Goal: Task Accomplishment & Management: Use online tool/utility

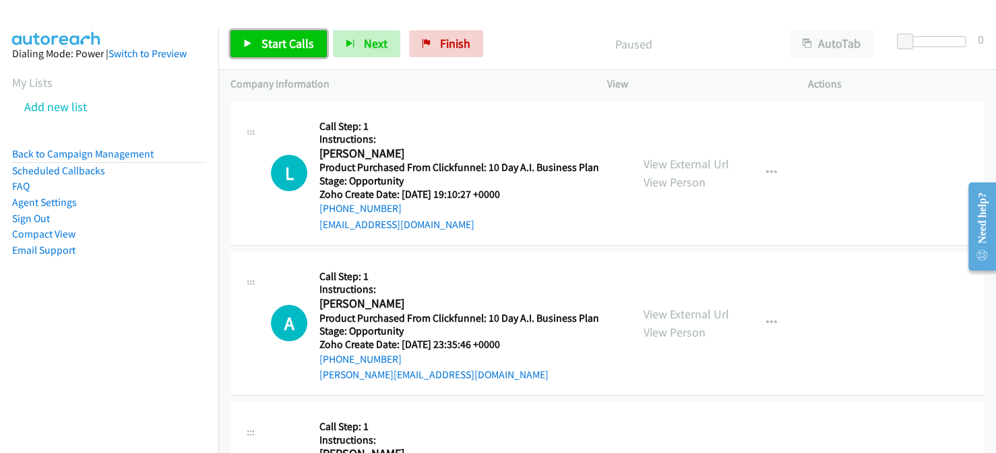
click at [275, 48] on span "Start Calls" at bounding box center [287, 43] width 53 height 15
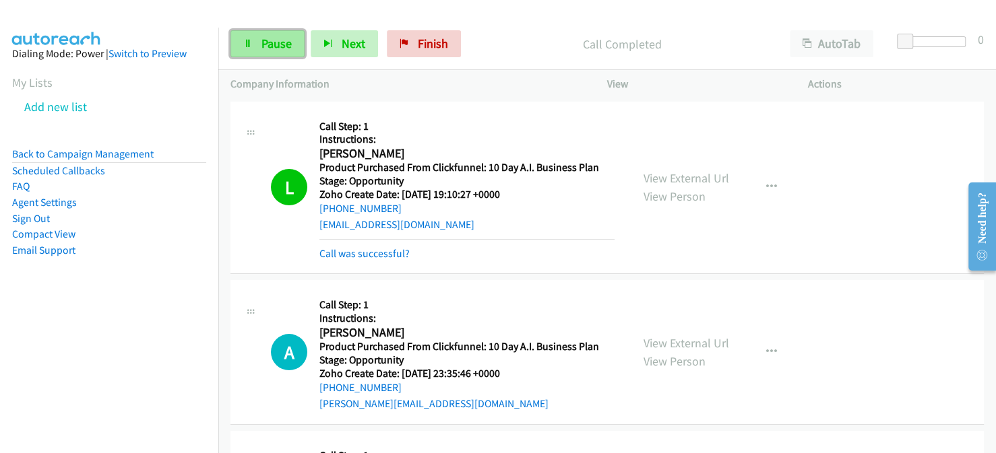
click at [272, 38] on span "Pause" at bounding box center [276, 43] width 30 height 15
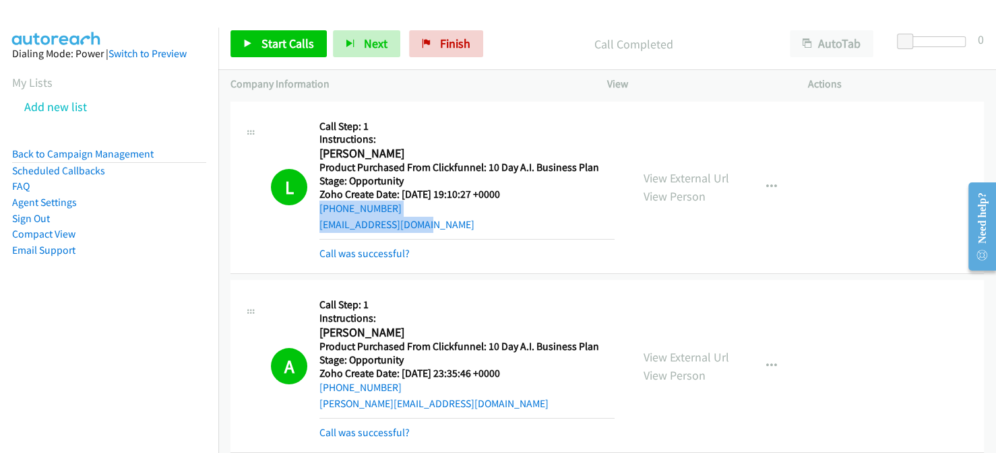
drag, startPoint x: 436, startPoint y: 226, endPoint x: 317, endPoint y: 210, distance: 120.3
click at [317, 210] on div "L Callback Scheduled Call Step: 1 Instructions: [PERSON_NAME] America/Los_Angel…" at bounding box center [445, 188] width 348 height 148
copy div "[PHONE_NUMBER] [EMAIL_ADDRESS][DOMAIN_NAME]"
click at [71, 151] on link "Back to Campaign Management" at bounding box center [82, 154] width 141 height 13
